Goal: Navigation & Orientation: Find specific page/section

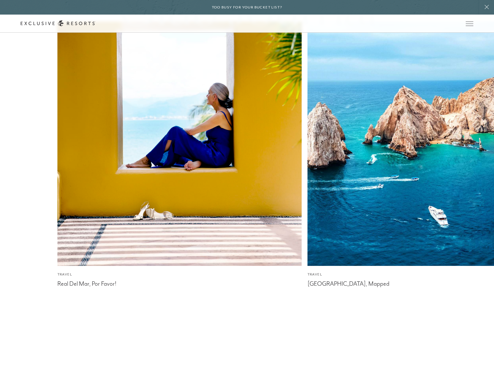
scroll to position [1644, 0]
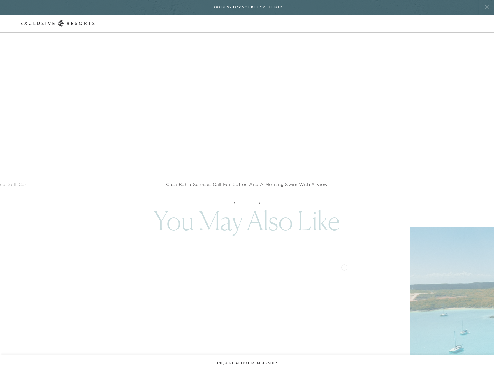
scroll to position [2215, 0]
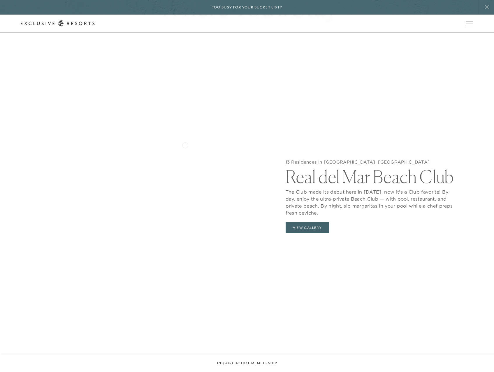
scroll to position [711, 0]
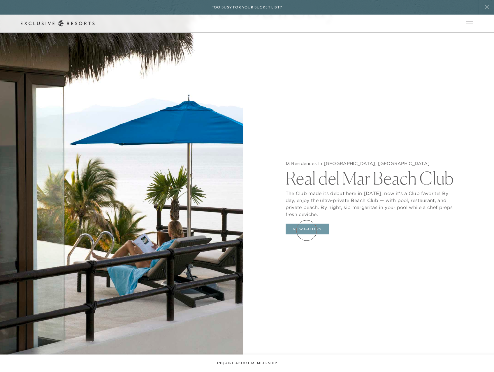
click at [306, 230] on button "View Gallery" at bounding box center [308, 229] width 44 height 11
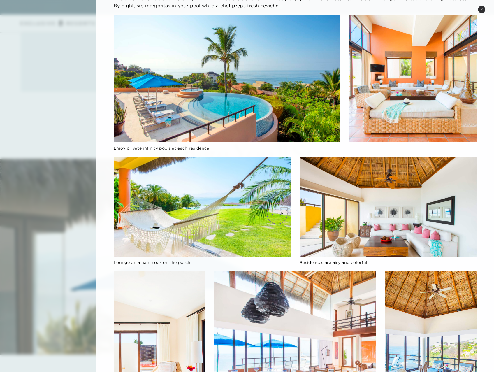
scroll to position [0, 0]
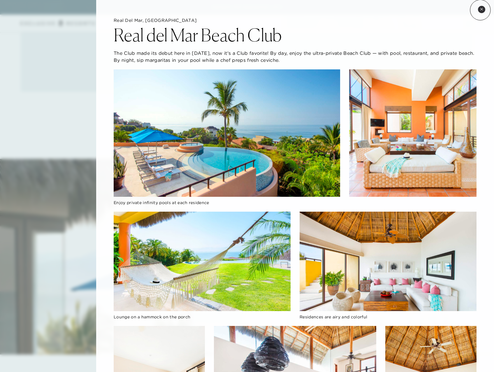
click at [480, 10] on icon at bounding box center [481, 9] width 3 height 3
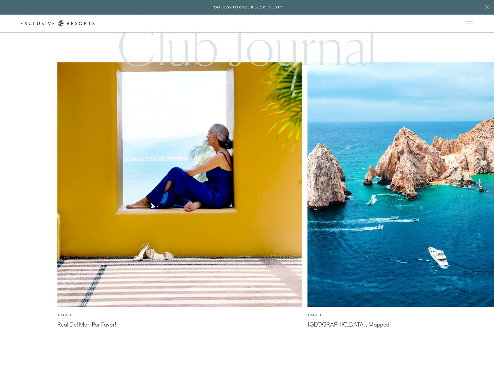
scroll to position [1789, 0]
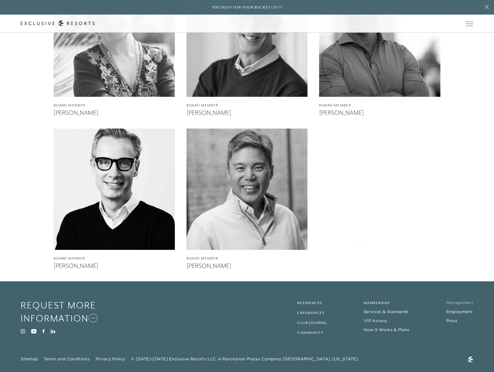
scroll to position [1446, 0]
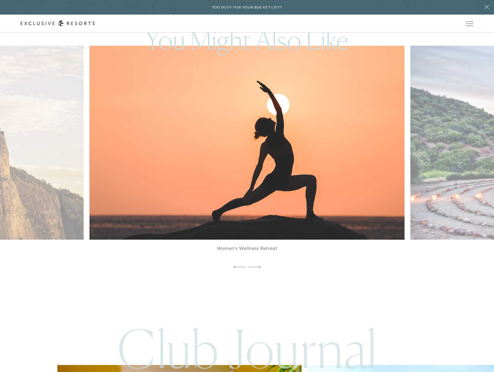
scroll to position [1789, 0]
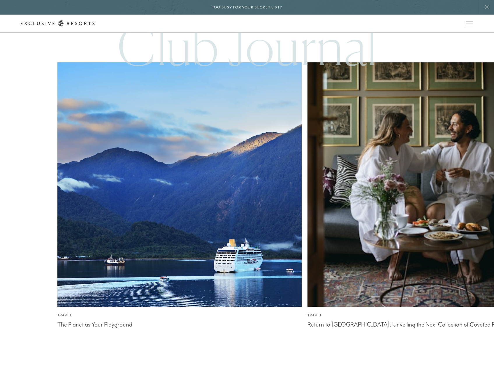
scroll to position [3410, 0]
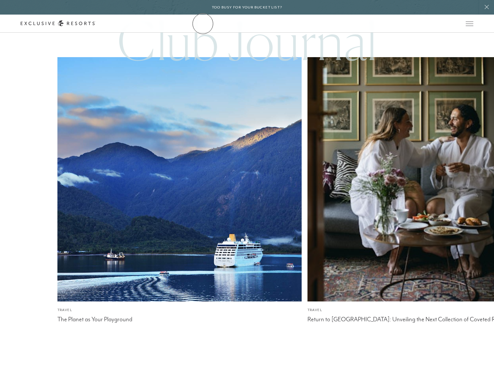
click at [0, 0] on link "The Collection" at bounding box center [0, 0] width 0 height 0
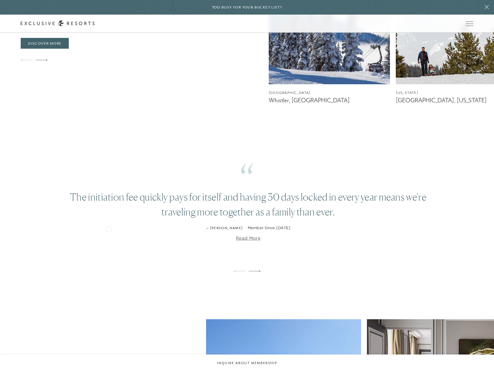
scroll to position [1399, 0]
